Goal: Find specific page/section: Find specific page/section

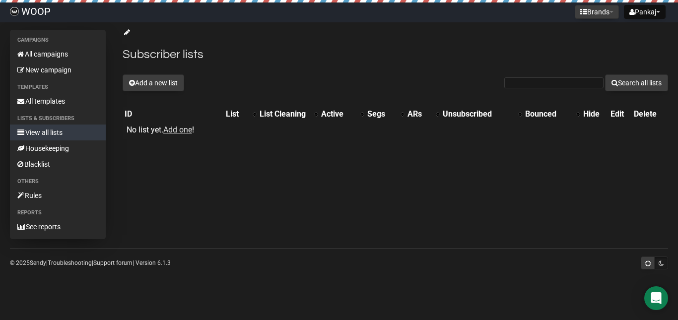
click at [72, 135] on link "View all lists" at bounding box center [58, 133] width 96 height 16
click at [39, 129] on link "View all lists" at bounding box center [58, 133] width 96 height 16
click at [64, 125] on link "View all lists" at bounding box center [58, 133] width 96 height 16
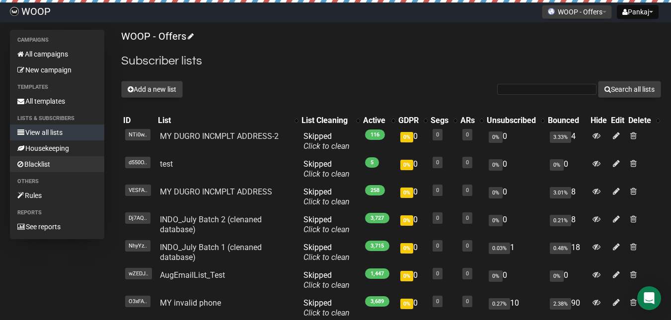
scroll to position [179, 0]
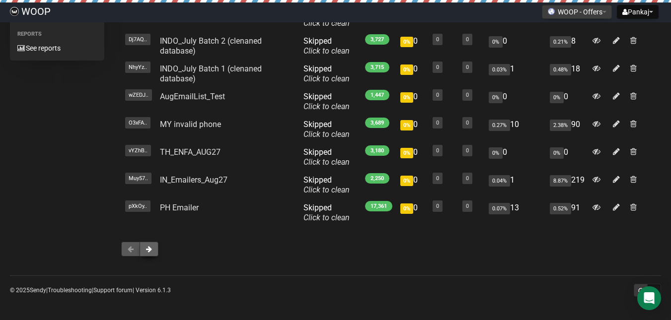
click at [150, 248] on span at bounding box center [149, 249] width 6 height 7
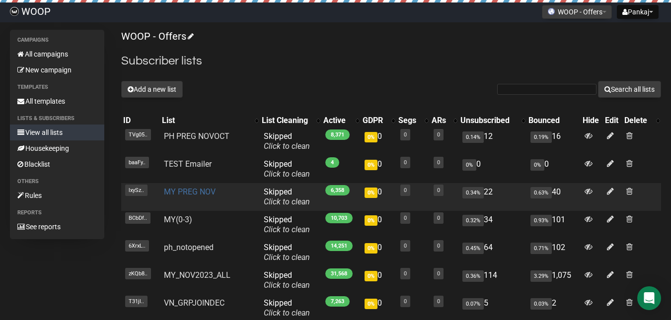
click at [177, 190] on link "MY PREG NOV" at bounding box center [190, 191] width 52 height 9
